Goal: Check status: Check status

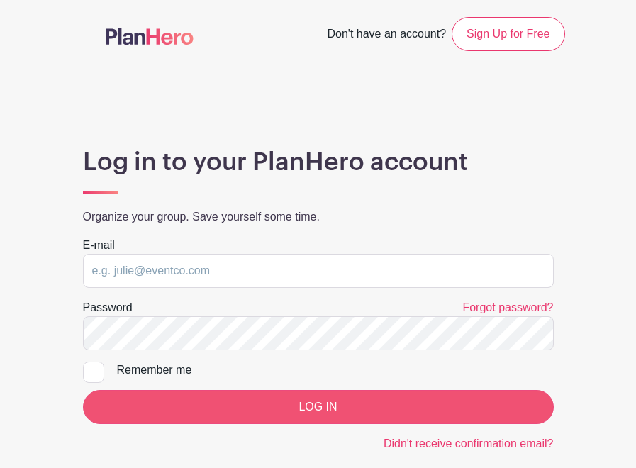
type input "[EMAIL_ADDRESS][DOMAIN_NAME]"
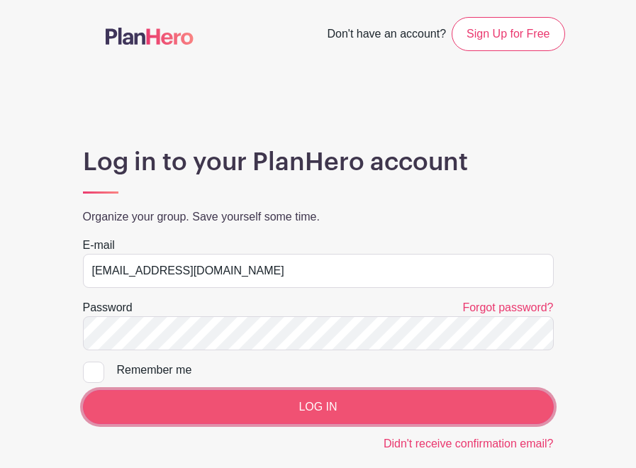
click at [251, 401] on input "LOG IN" at bounding box center [318, 407] width 471 height 34
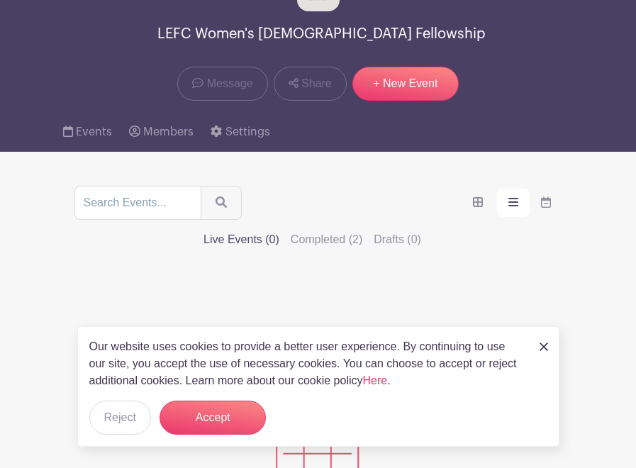
scroll to position [74, 0]
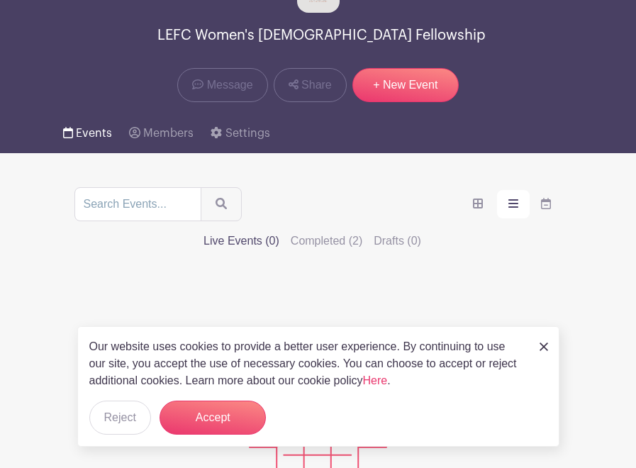
click at [87, 118] on link "Events" at bounding box center [87, 133] width 49 height 40
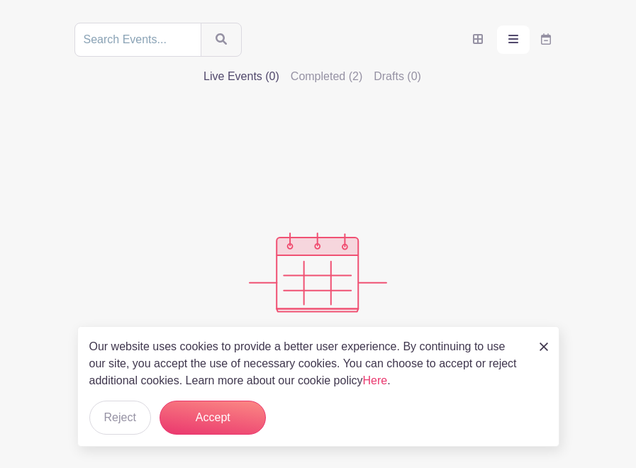
scroll to position [240, 0]
click at [543, 340] on link at bounding box center [543, 345] width 9 height 17
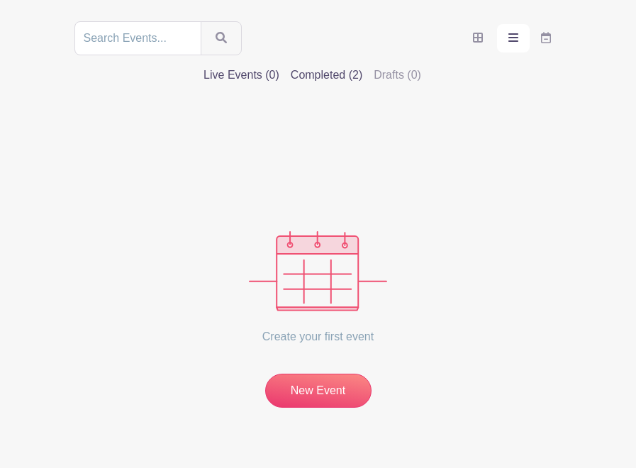
click at [362, 67] on label "Completed (2)" at bounding box center [327, 75] width 72 height 17
click at [0, 0] on input "Completed (2)" at bounding box center [0, 0] width 0 height 0
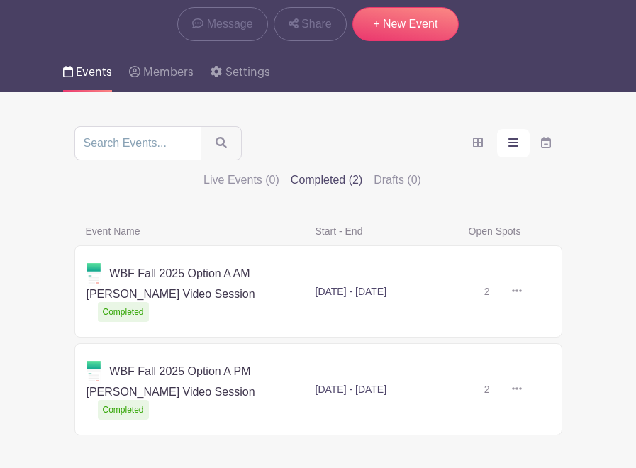
click at [522, 291] on link at bounding box center [522, 291] width 0 height 0
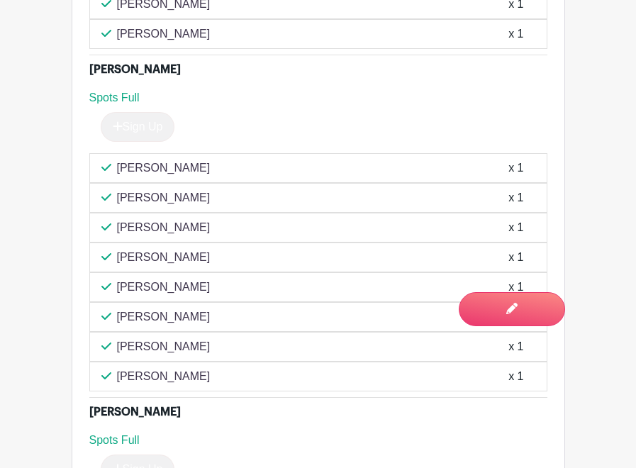
scroll to position [3148, 0]
